Goal: Task Accomplishment & Management: Use online tool/utility

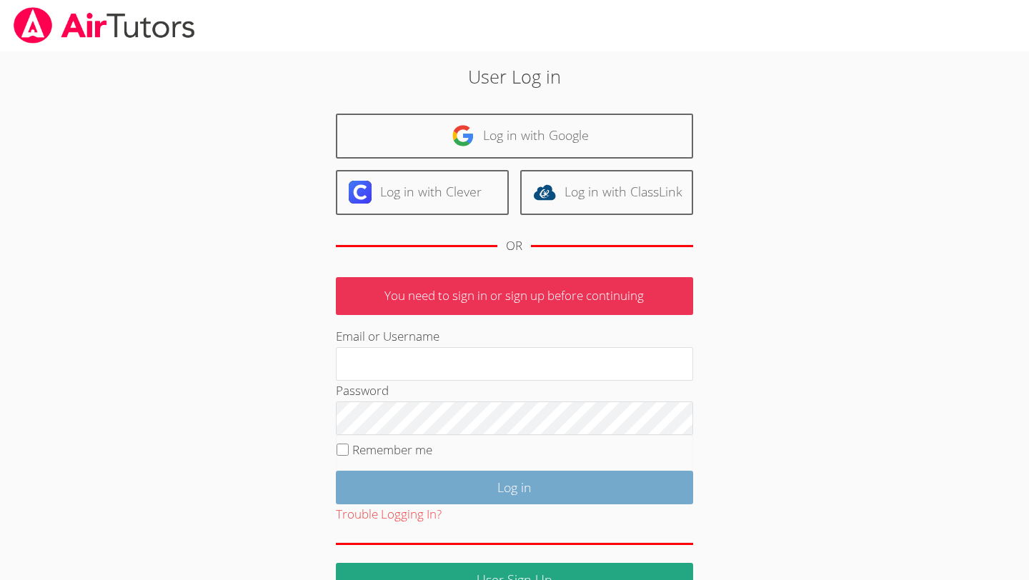
type input "owenlogan"
click at [490, 501] on input "Log in" at bounding box center [514, 488] width 357 height 34
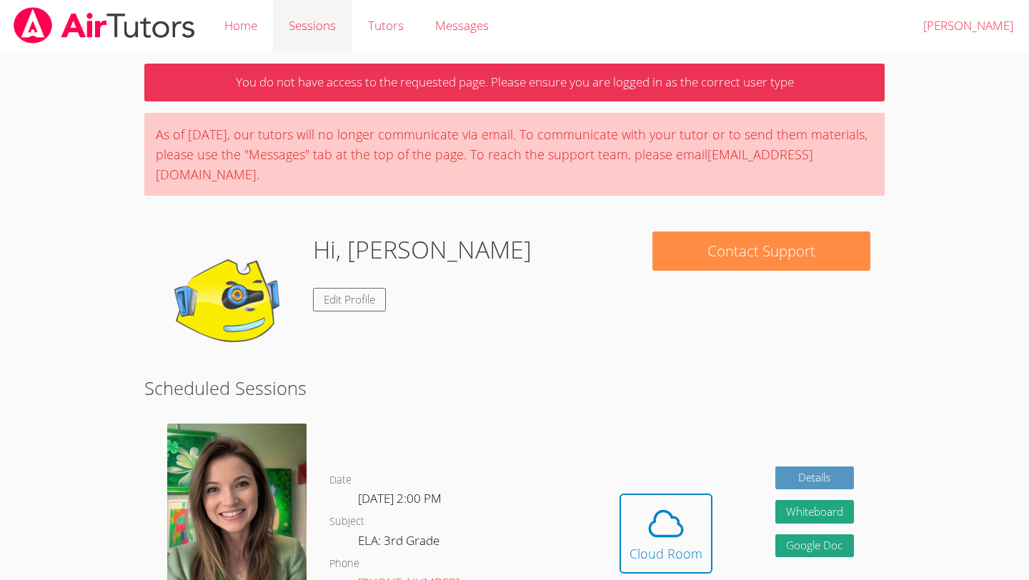
click at [319, 14] on link "Sessions" at bounding box center [312, 26] width 79 height 52
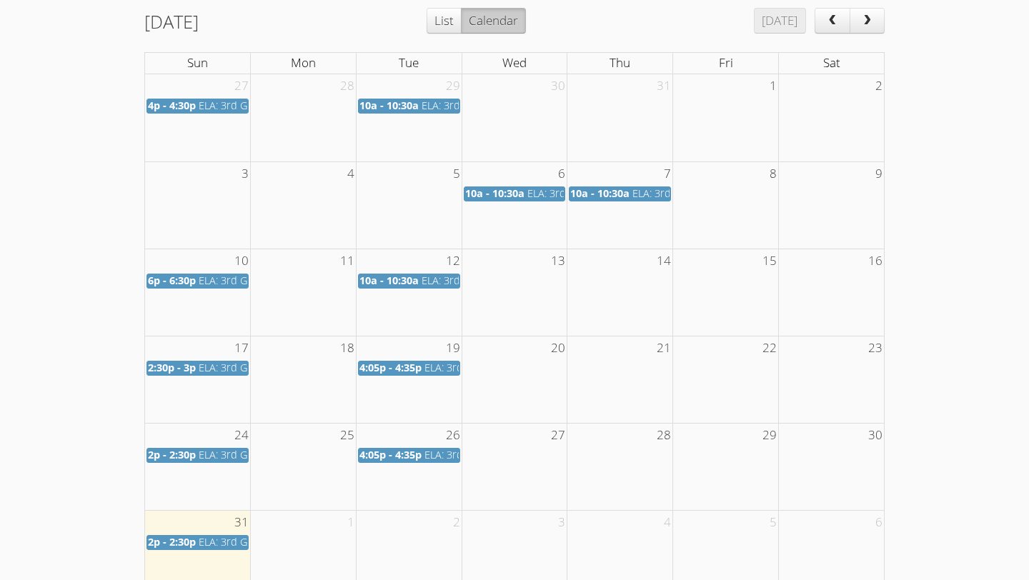
scroll to position [254, 0]
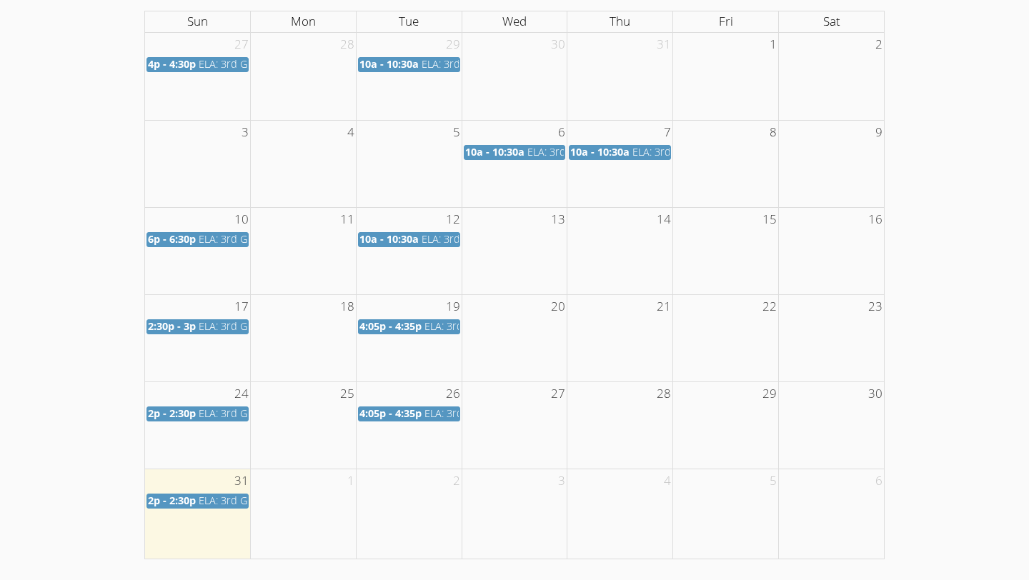
click at [219, 509] on div "31 1 2 3 4 5 6 2p - 2:30p ELA: 3rd Grade" at bounding box center [515, 490] width 740 height 42
click at [226, 503] on span "ELA: 3rd Grade" at bounding box center [234, 501] width 71 height 14
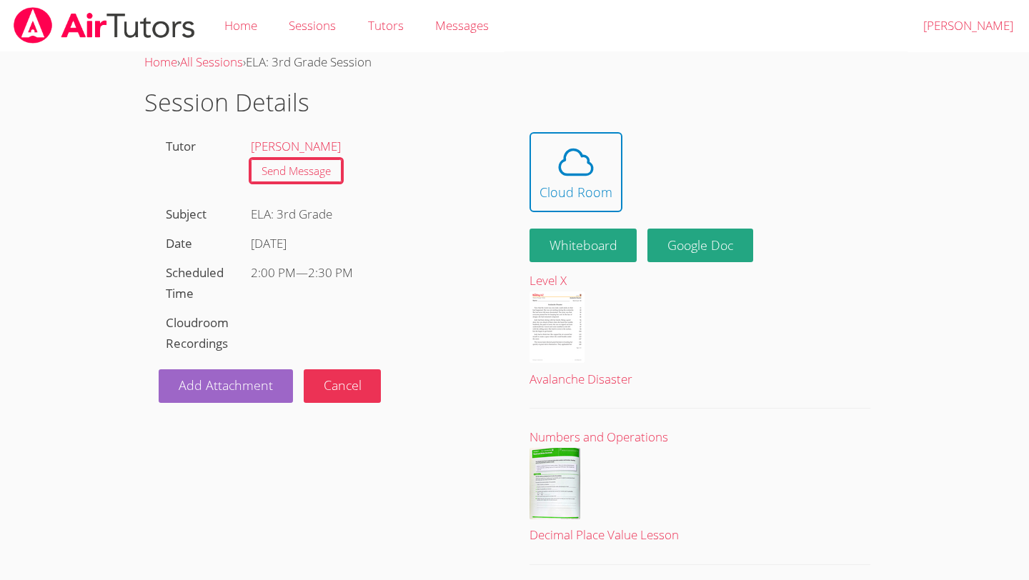
click at [498, 209] on div "ELA: 3rd Grade" at bounding box center [372, 214] width 256 height 29
click at [575, 154] on icon at bounding box center [576, 162] width 40 height 40
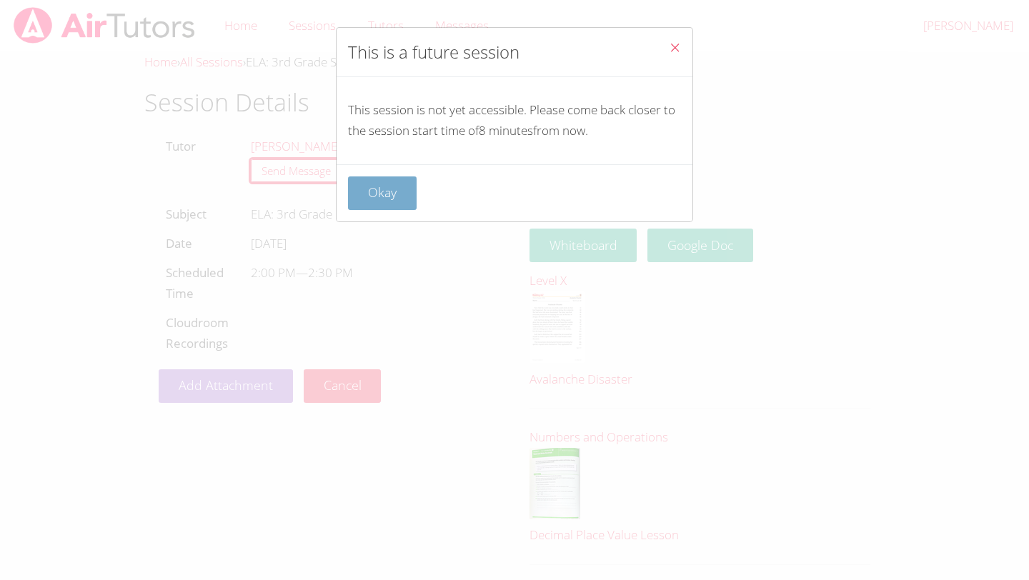
click at [410, 184] on button "Okay" at bounding box center [382, 194] width 69 height 34
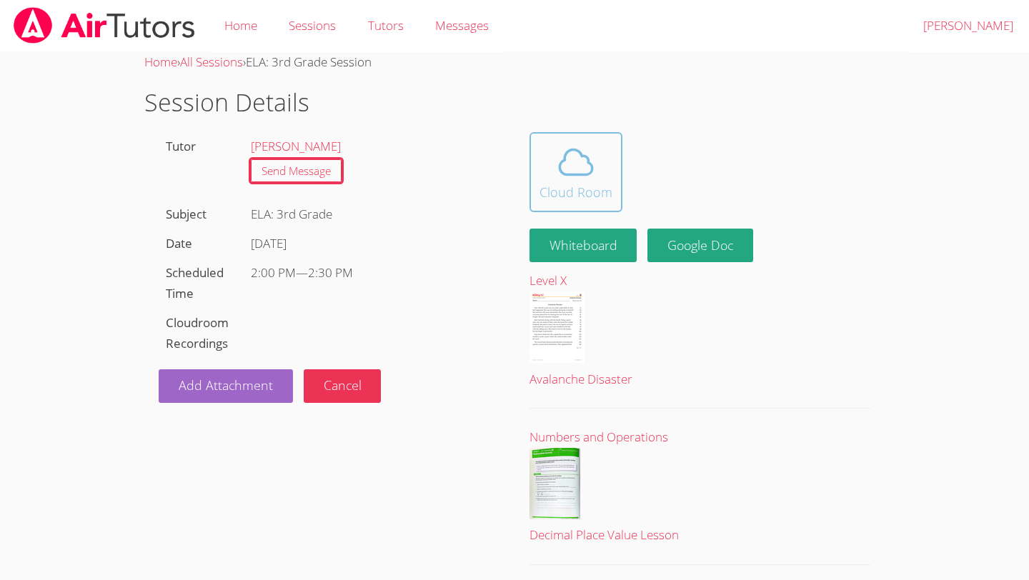
click at [595, 153] on span at bounding box center [576, 162] width 73 height 40
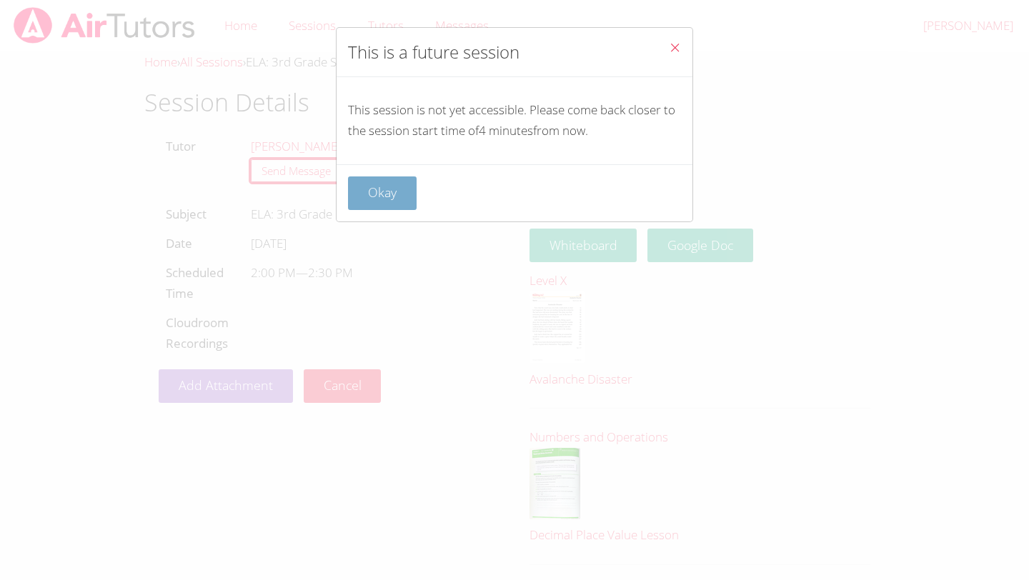
click at [380, 199] on button "Okay" at bounding box center [382, 194] width 69 height 34
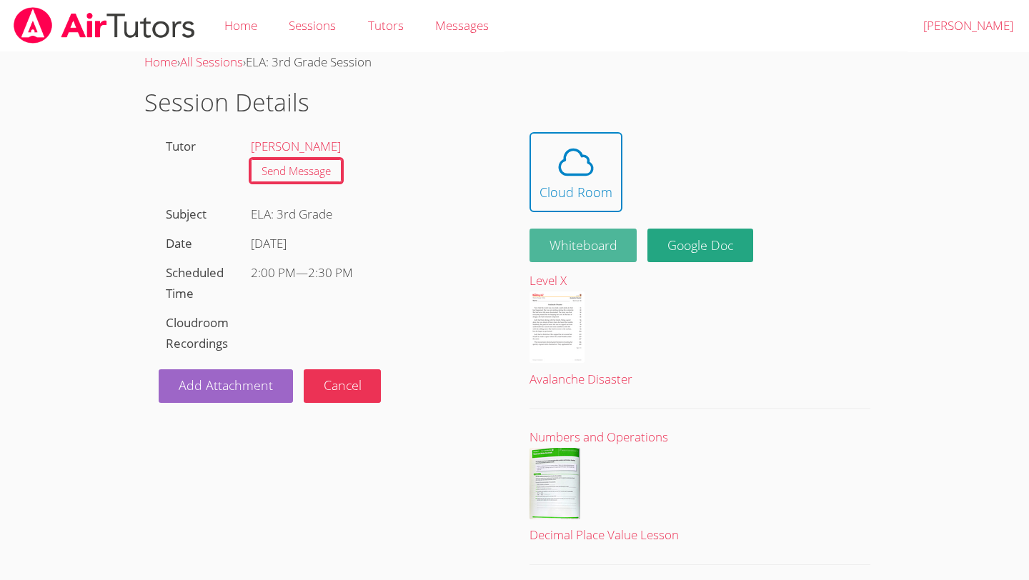
click at [553, 253] on button "Whiteboard" at bounding box center [584, 246] width 108 height 34
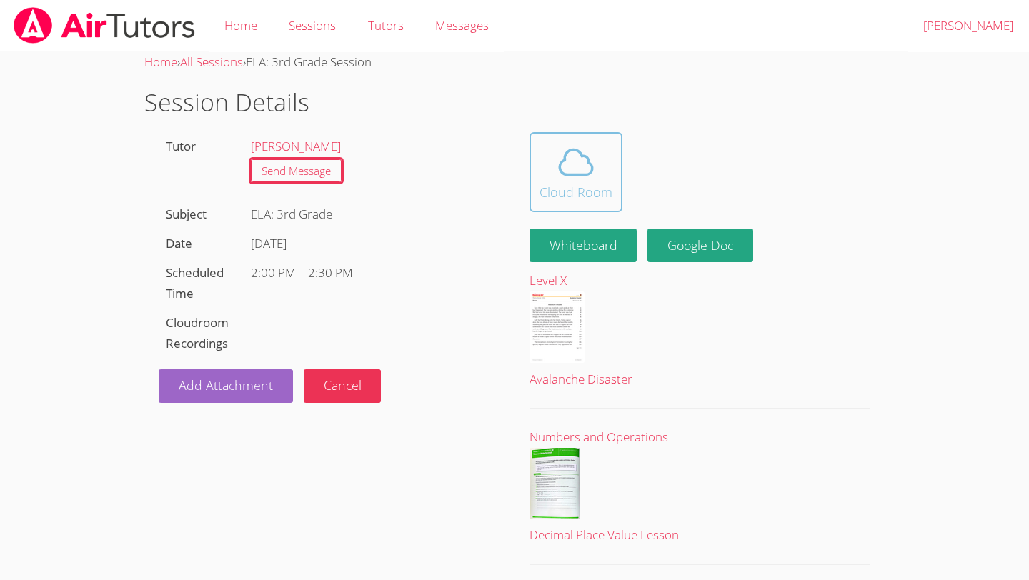
click at [567, 182] on div "Cloud Room" at bounding box center [576, 192] width 73 height 20
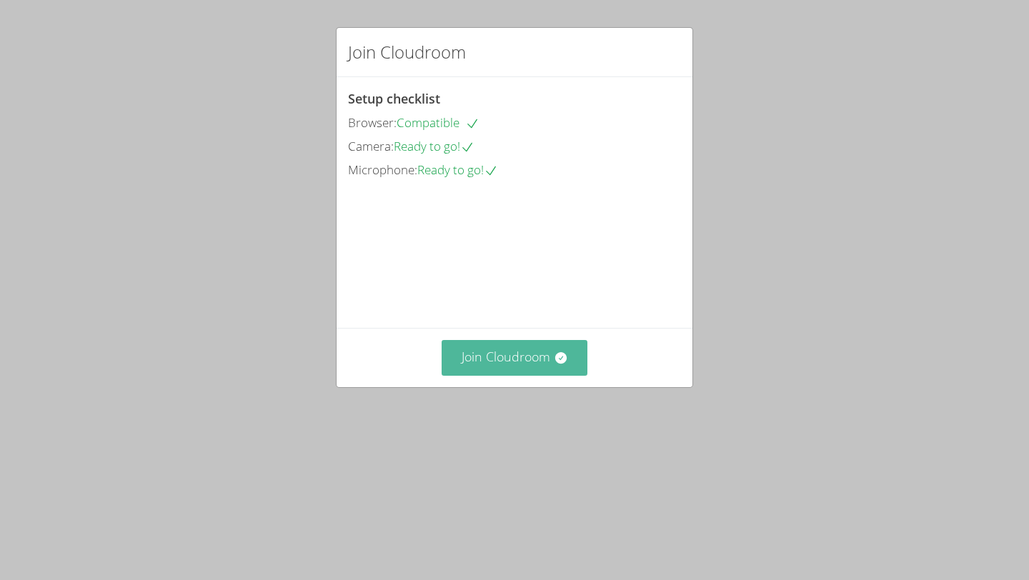
click at [464, 375] on button "Join Cloudroom" at bounding box center [515, 357] width 147 height 35
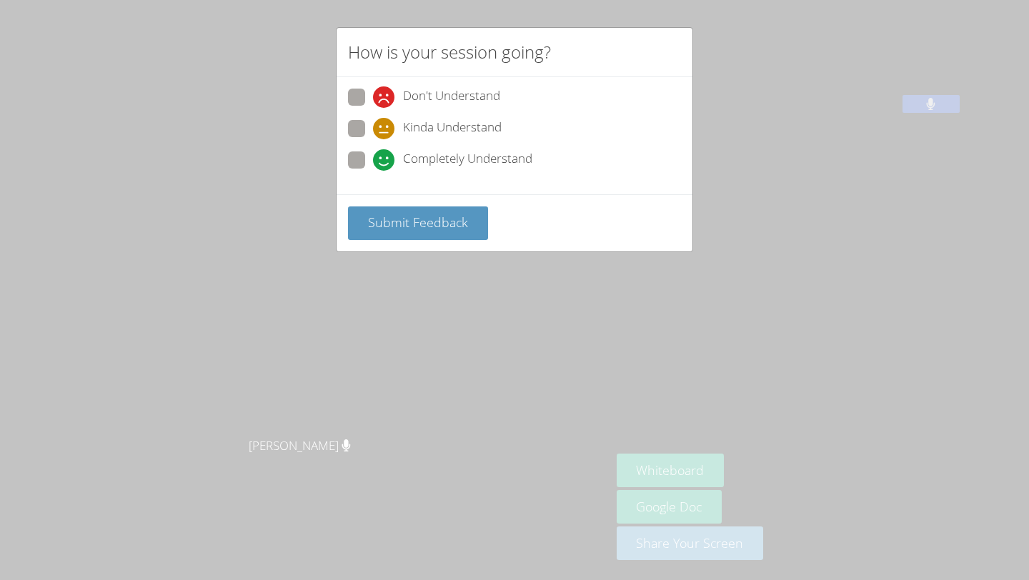
click at [490, 157] on span "Completely Understand" at bounding box center [467, 159] width 129 height 21
click at [385, 157] on input "Completely Understand" at bounding box center [379, 158] width 12 height 12
radio input "true"
click at [458, 220] on span "Submit Feedback" at bounding box center [418, 222] width 100 height 17
